Goal: Task Accomplishment & Management: Complete application form

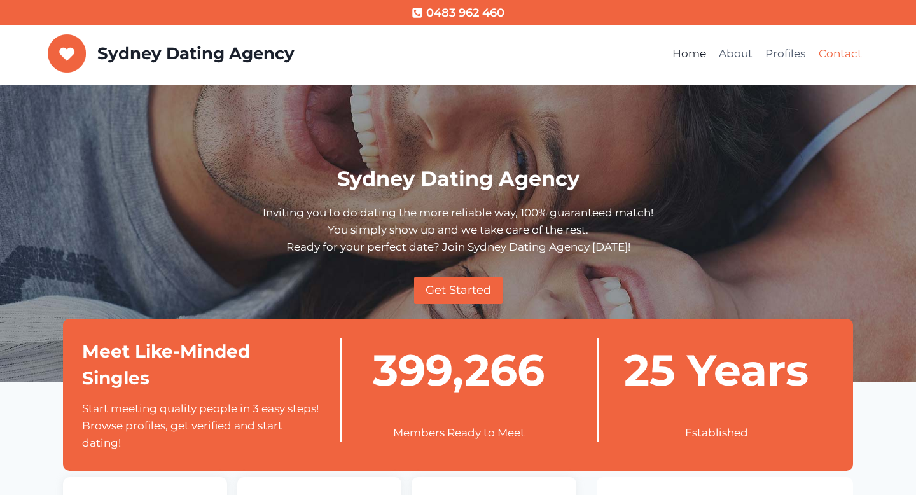
click at [843, 57] on link "Contact" at bounding box center [840, 54] width 56 height 31
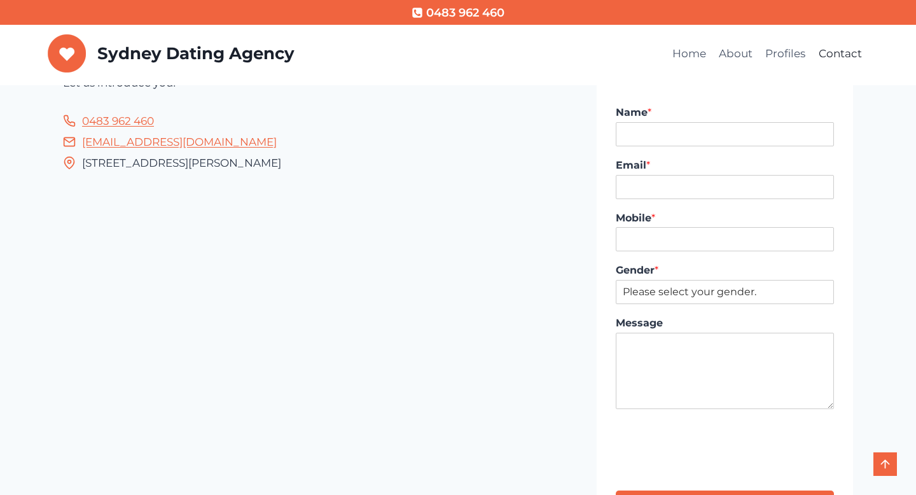
scroll to position [71, 0]
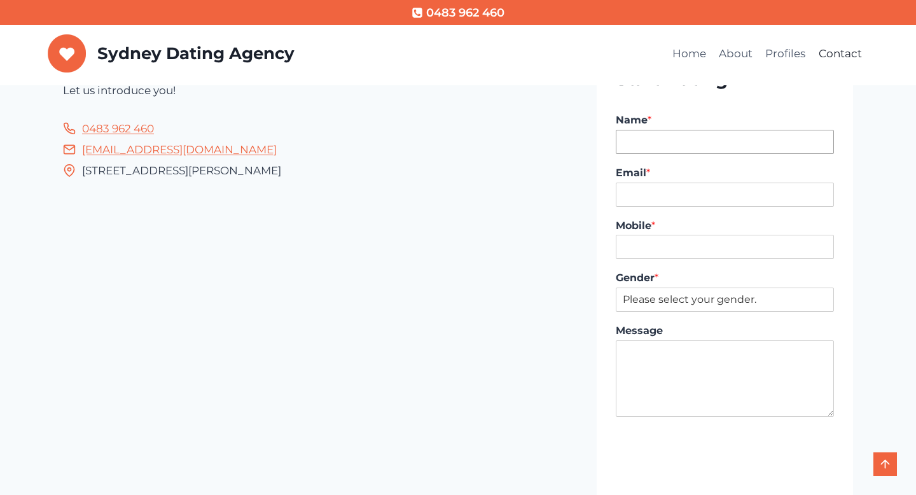
click at [630, 148] on input "Name *" at bounding box center [725, 142] width 218 height 24
type input "Vuk Podinic"
click at [673, 193] on input "Email *" at bounding box center [725, 195] width 218 height 24
type input "vuk@digitalpod.com.au"
click at [672, 249] on input "Mobile *" at bounding box center [725, 247] width 218 height 24
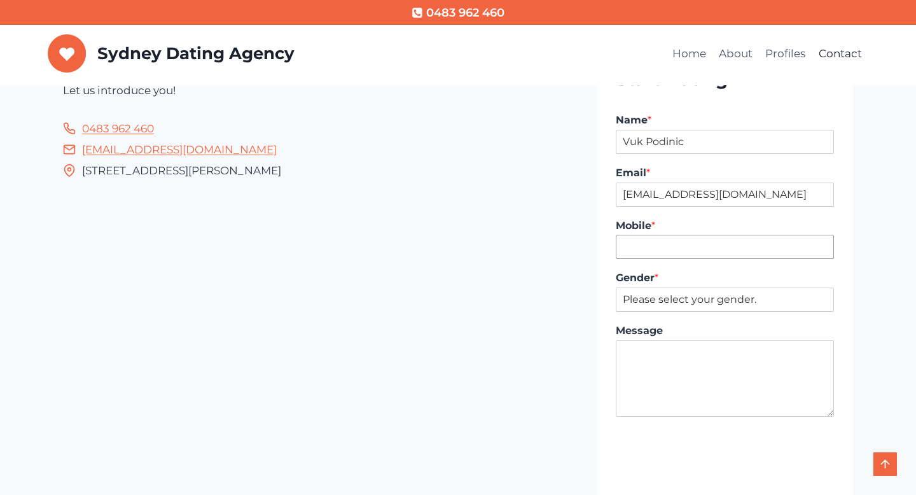
type input "0405253206"
click at [681, 302] on select "Please select your gender. Male Female" at bounding box center [725, 300] width 218 height 24
click at [697, 251] on input "0405253206" at bounding box center [725, 247] width 218 height 24
click at [697, 251] on input "Mobile *" at bounding box center [725, 247] width 218 height 24
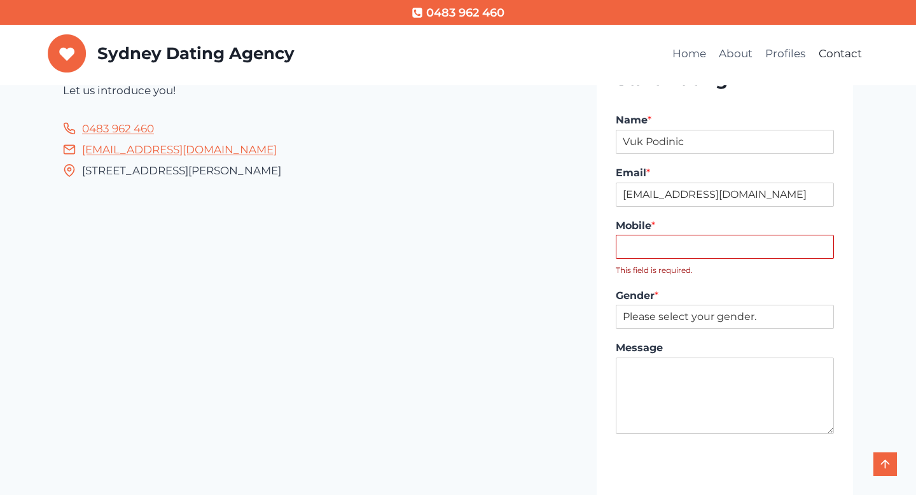
type input "0434255273"
click at [666, 312] on div "Gender * Please select your gender. Male Female" at bounding box center [725, 309] width 218 height 53
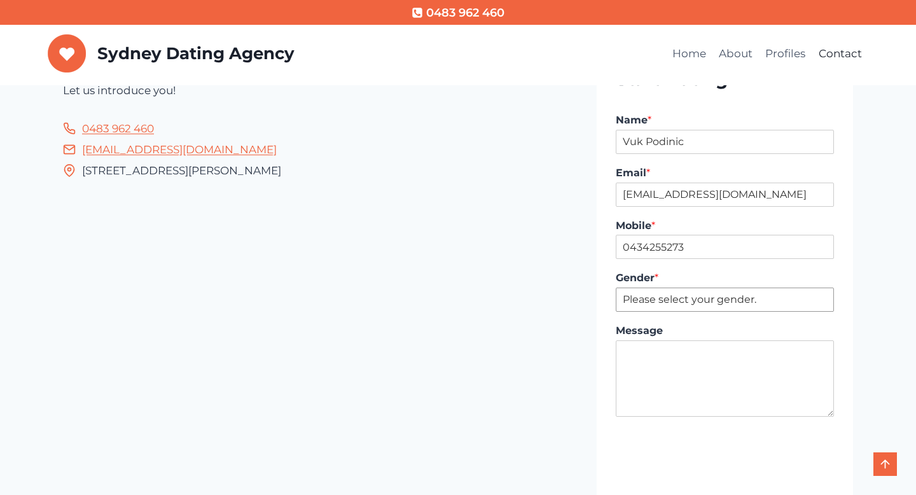
select select "Male"
click at [616, 288] on select "Please select your gender. Male Female" at bounding box center [725, 300] width 218 height 24
click at [651, 363] on textarea "Message" at bounding box center [725, 378] width 218 height 76
type textarea "12:07am"
type input "1"
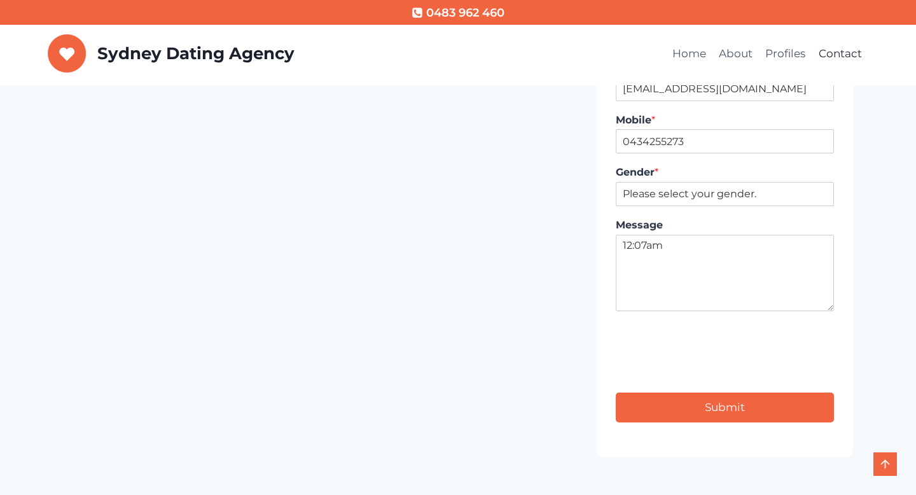
scroll to position [213, 0]
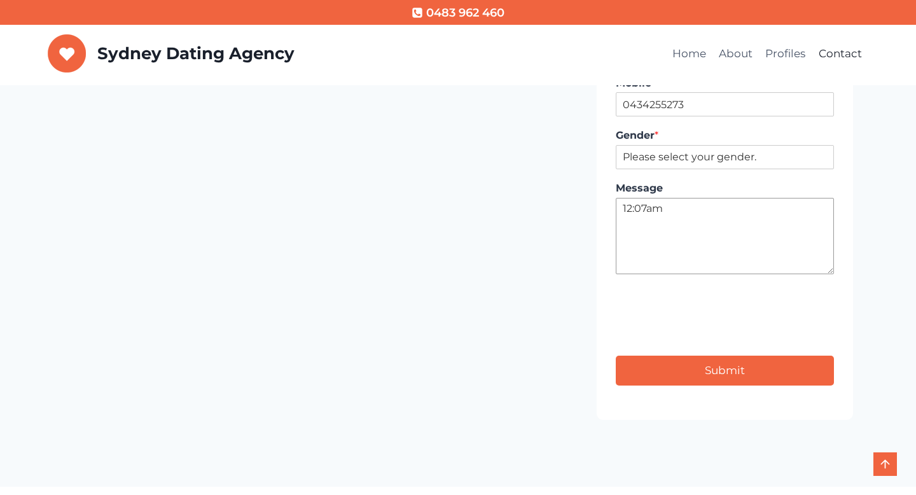
click at [646, 205] on textarea "12:07am" at bounding box center [725, 236] width 218 height 76
click at [637, 436] on main "Contact Let us introduce you! 0483 962 460 info@sydneydatingagency.com.au 123 C…" at bounding box center [458, 179] width 916 height 614
click at [648, 207] on textarea "12:08am" at bounding box center [725, 236] width 218 height 76
type textarea "12:07am"
click at [687, 193] on label "Message" at bounding box center [725, 188] width 218 height 13
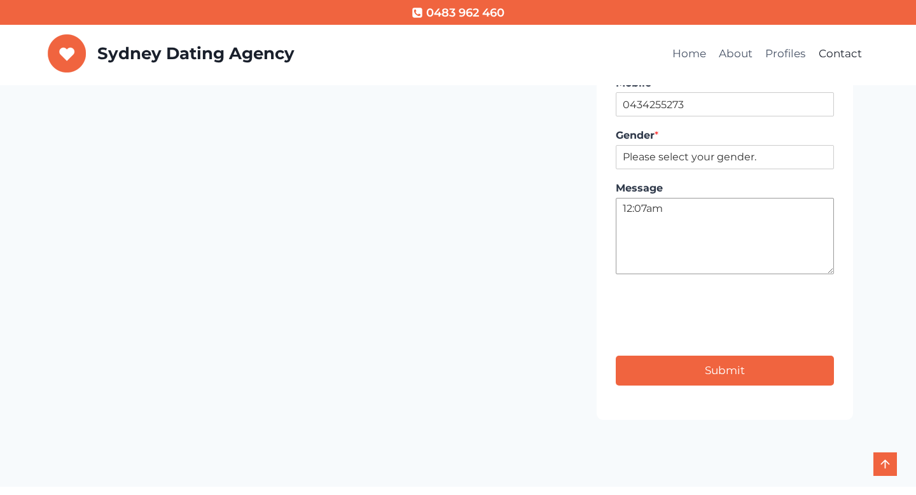
click at [687, 198] on textarea "12:07am" at bounding box center [725, 236] width 218 height 76
click at [721, 370] on button "Submit" at bounding box center [725, 371] width 218 height 30
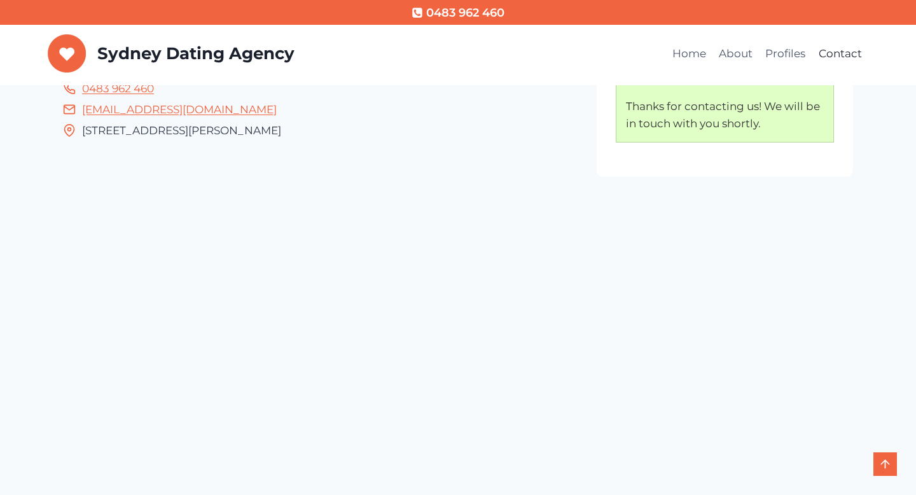
scroll to position [114, 0]
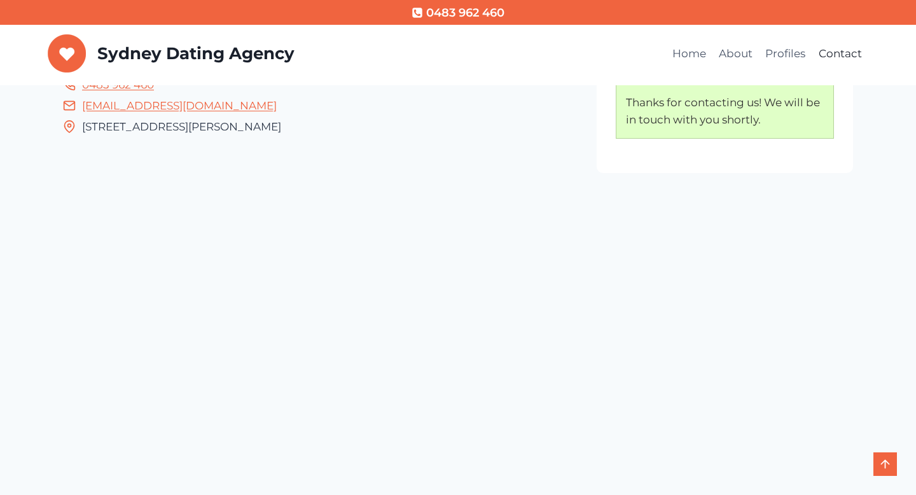
click at [834, 62] on link "Contact" at bounding box center [840, 54] width 56 height 31
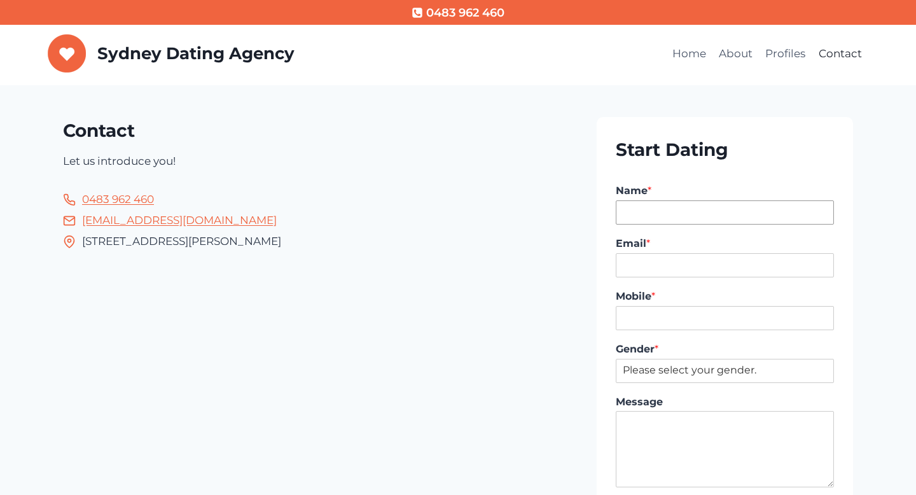
click at [677, 218] on input "Name *" at bounding box center [725, 212] width 218 height 24
type input "Vuk Podinic"
click at [660, 278] on div "Email *" at bounding box center [725, 257] width 218 height 53
click at [672, 270] on input "Email *" at bounding box center [725, 265] width 218 height 24
type input "vuk@digitalpod.com.au"
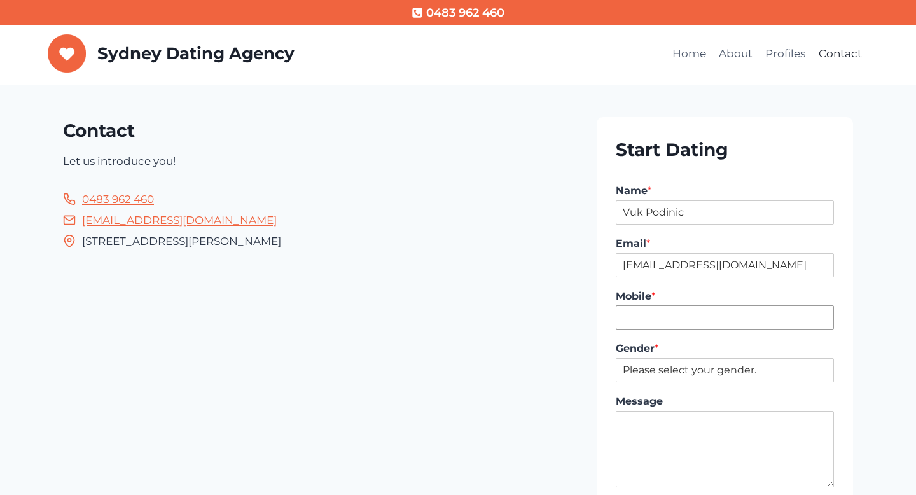
click at [674, 313] on input "Mobile *" at bounding box center [725, 317] width 218 height 24
type input "040525320"
click at [719, 290] on label "Mobile *" at bounding box center [725, 296] width 218 height 13
click at [719, 305] on input "040525320" at bounding box center [725, 317] width 218 height 24
click at [712, 371] on select "Please select your gender. Male Female" at bounding box center [725, 370] width 218 height 24
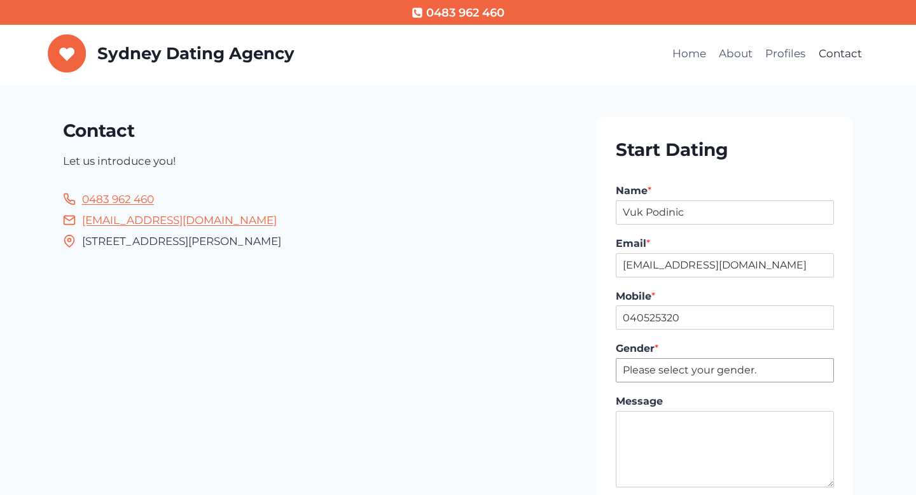
select select "Male"
click at [616, 358] on select "Please select your gender. Male Female" at bounding box center [725, 370] width 218 height 24
click at [675, 319] on input "040525320" at bounding box center [725, 317] width 218 height 24
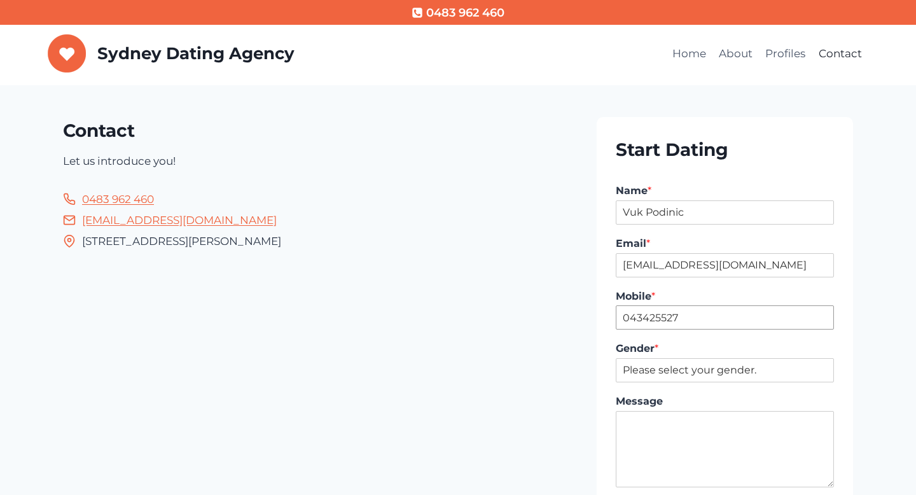
type input "043425527"
click at [691, 298] on label "Mobile *" at bounding box center [725, 296] width 218 height 13
click at [691, 305] on input "043425527" at bounding box center [725, 317] width 218 height 24
click at [672, 368] on select "Please select your gender. Male Female" at bounding box center [725, 370] width 218 height 24
click at [616, 358] on select "Please select your gender. Male Female" at bounding box center [725, 370] width 218 height 24
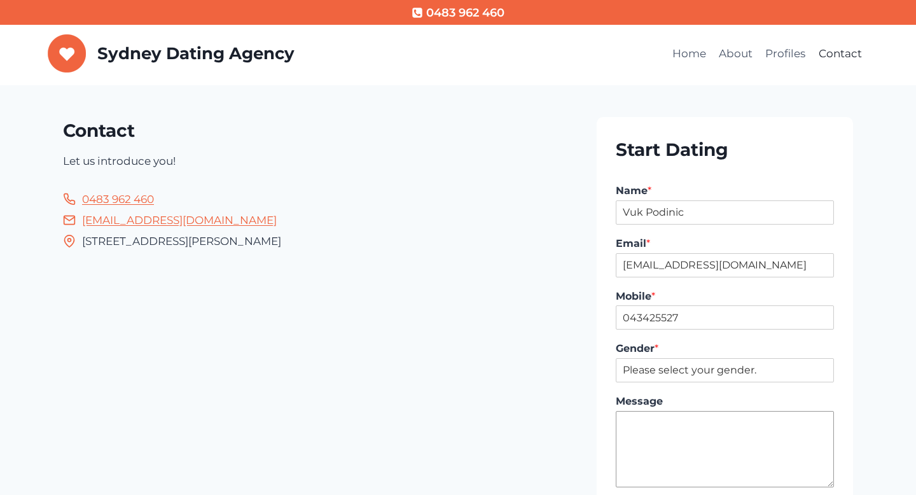
click at [659, 439] on textarea "Message" at bounding box center [725, 449] width 218 height 76
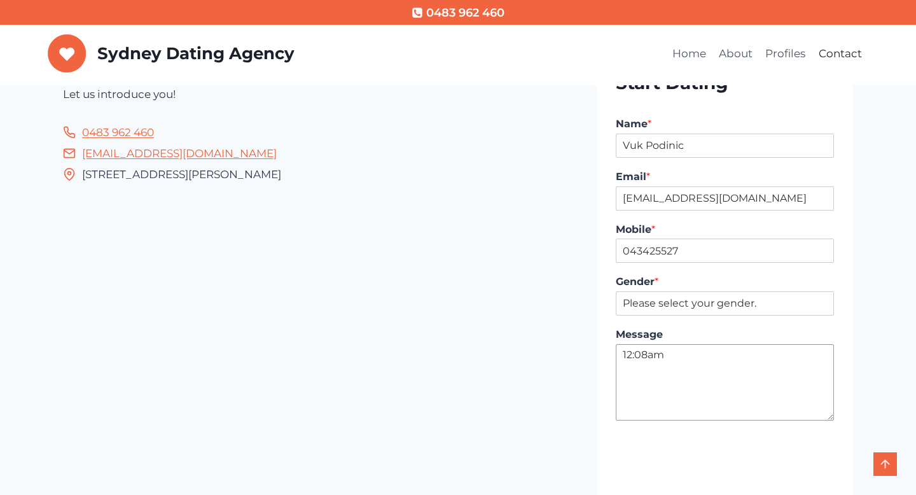
type textarea "12:08am"
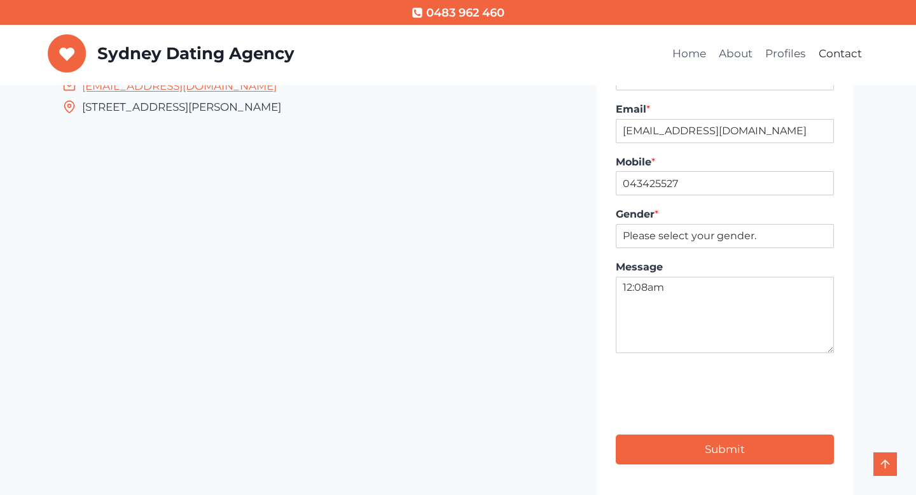
type input "1"
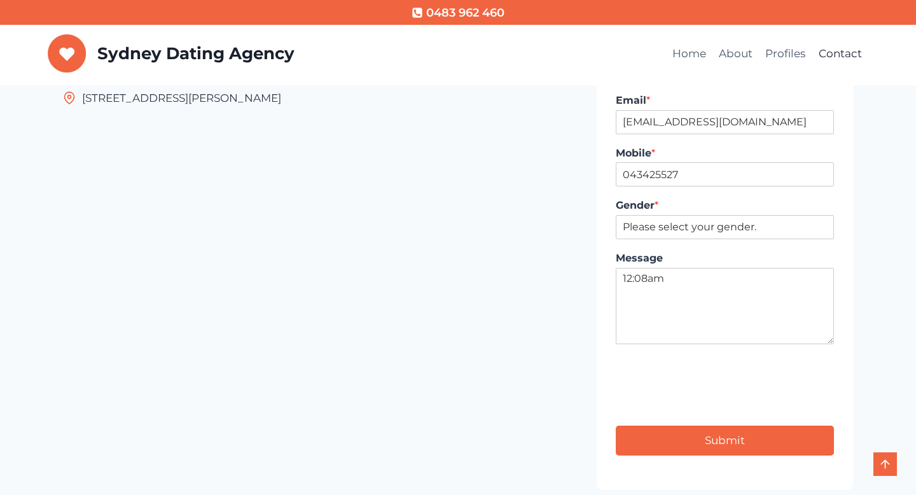
scroll to position [144, 0]
click at [735, 445] on button "Submit" at bounding box center [725, 440] width 218 height 30
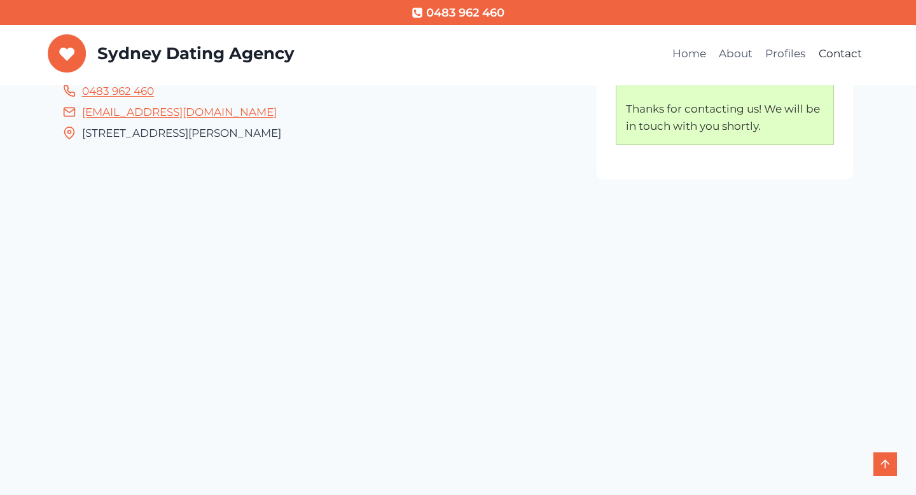
scroll to position [114, 0]
